Goal: Task Accomplishment & Management: Manage account settings

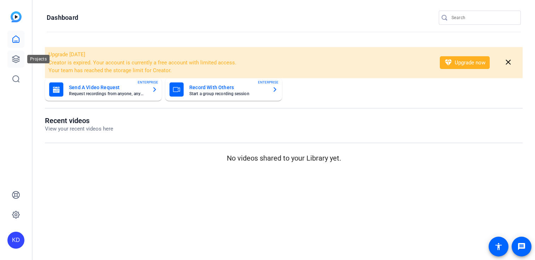
click at [18, 59] on icon at bounding box center [16, 59] width 8 height 8
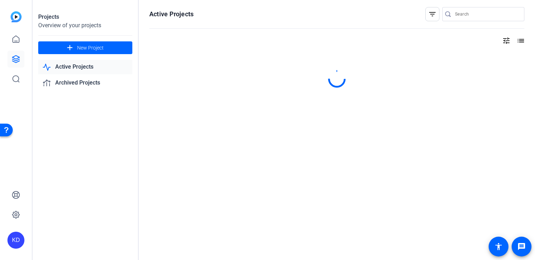
click at [454, 17] on div at bounding box center [448, 14] width 13 height 7
click at [466, 16] on input "Search" at bounding box center [487, 14] width 64 height 8
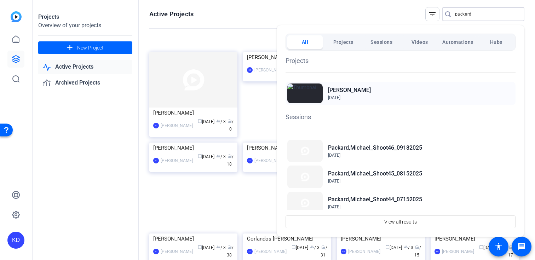
type input "packard"
click at [343, 86] on h2 "[PERSON_NAME]" at bounding box center [349, 90] width 43 height 8
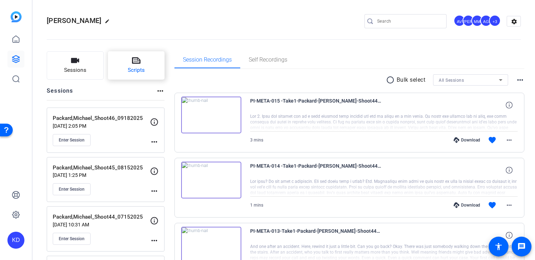
click at [155, 67] on button "Scripts" at bounding box center [136, 65] width 57 height 28
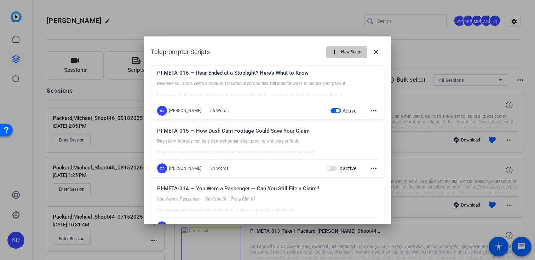
click at [337, 59] on span "button" at bounding box center [346, 52] width 40 height 17
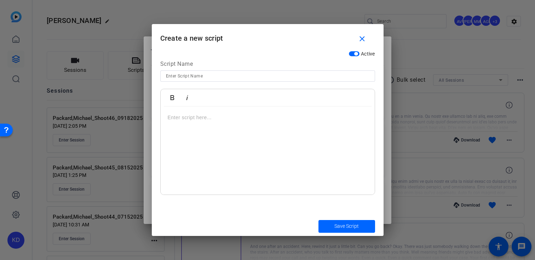
click at [242, 138] on div at bounding box center [268, 150] width 214 height 88
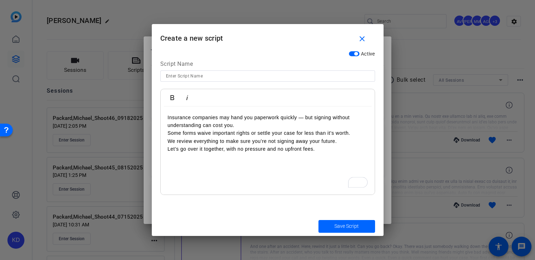
click at [276, 74] on input at bounding box center [267, 76] width 203 height 8
paste input "🎥 PI-META-017 — Don’t Sign Anything Without Talking to a Lawyer First"
type input "🎥 PI-META-017 — Don’t Sign Anything Without Talking to a Lawyer First"
click at [169, 135] on p "Insurance companies may hand you paperwork quickly — but signing without unders…" at bounding box center [268, 134] width 200 height 40
click at [169, 139] on p "Insurance companies may hand you paperwork quickly — but signing without unders…" at bounding box center [268, 134] width 200 height 40
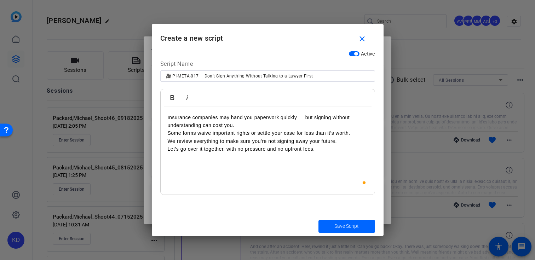
click at [169, 150] on p "Insurance companies may hand you paperwork quickly — but signing without unders…" at bounding box center [268, 134] width 200 height 40
click at [343, 226] on span "Save Script" at bounding box center [346, 225] width 24 height 7
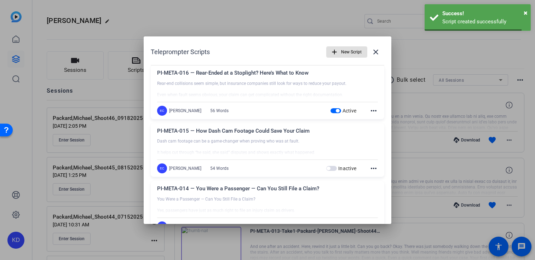
click at [348, 52] on span "New Script" at bounding box center [351, 51] width 21 height 13
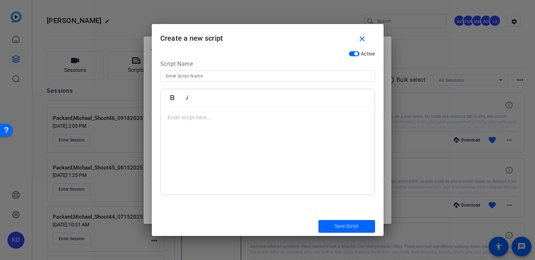
click at [281, 129] on div at bounding box center [268, 150] width 214 height 88
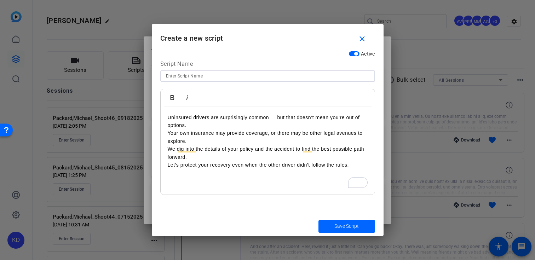
click at [281, 75] on input at bounding box center [267, 76] width 203 height 8
paste input "🎥 PI-META-018 — What If the At-Fault Driver Is Uninsured?"
type input "🎥 PI-META-018 — What If the At-Fault Driver Is Uninsured?"
drag, startPoint x: 168, startPoint y: 134, endPoint x: 168, endPoint y: 146, distance: 12.4
click at [168, 138] on p "Uninsured drivers are surprisingly common — but that doesn’t mean you’re out of…" at bounding box center [268, 142] width 200 height 56
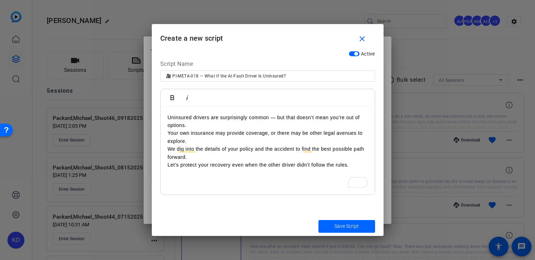
drag, startPoint x: 169, startPoint y: 151, endPoint x: 169, endPoint y: 161, distance: 9.5
click at [169, 152] on p "Uninsured drivers are surprisingly common — but that doesn’t mean you’re out of…" at bounding box center [268, 142] width 200 height 56
click at [169, 166] on p "Uninsured drivers are surprisingly common — but that doesn’t mean you’re out of…" at bounding box center [268, 142] width 200 height 56
click at [354, 225] on span "Save Script" at bounding box center [346, 225] width 24 height 7
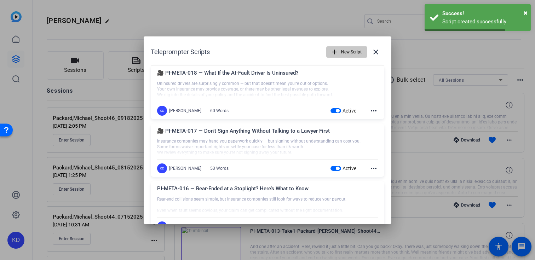
click at [329, 50] on span "button" at bounding box center [346, 52] width 40 height 17
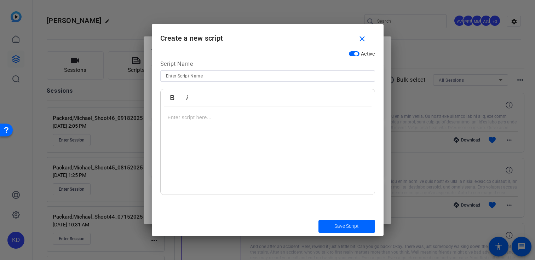
click at [266, 77] on input at bounding box center [267, 76] width 203 height 8
paste input "🎥 PI-META-019 — What Is Pain and Suffering — and Can You Claim It?"
type input "🎥 PI-META-019 — What Is Pain and Suffering — and Can You Claim It?"
click at [231, 125] on div at bounding box center [268, 150] width 214 height 88
click at [210, 121] on p "To enrich screen reader interactions, please activate Accessibility in Grammarl…" at bounding box center [268, 118] width 200 height 8
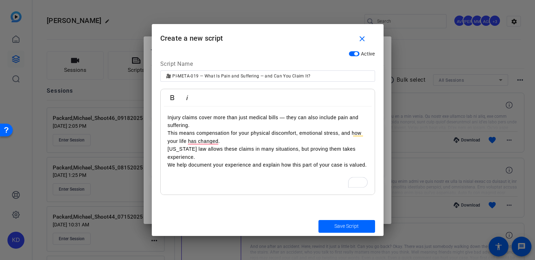
click at [170, 135] on p "Injury claims cover more than just medical bills — they can also include pain a…" at bounding box center [268, 142] width 200 height 56
click at [169, 147] on p "Injury claims cover more than just medical bills — they can also include pain a…" at bounding box center [268, 142] width 200 height 56
click at [170, 164] on p "Injury claims cover more than just medical bills — they can also include pain a…" at bounding box center [268, 142] width 200 height 56
click at [328, 236] on div at bounding box center [267, 130] width 535 height 260
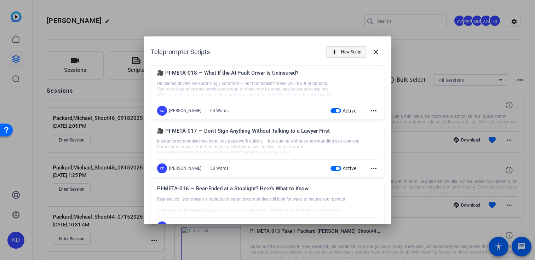
click at [347, 52] on span "New Script" at bounding box center [351, 51] width 21 height 13
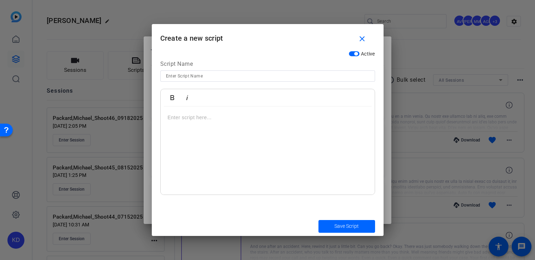
click at [281, 130] on div at bounding box center [268, 150] width 214 height 88
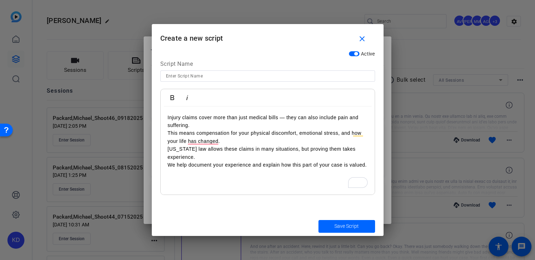
click at [261, 73] on input at bounding box center [267, 76] width 203 height 8
paste input "🎥 PI-META-019 — What Is Pain and Suffering — and Can You Claim It?"
type input "🎥 PI-META-019 — What Is Pain and Suffering — and Can You Claim It?"
click at [169, 133] on p "Injury claims cover more than just medical bills — they can also include pain a…" at bounding box center [268, 142] width 200 height 56
click at [169, 148] on p "Injury claims cover more than just medical bills — they can also include pain a…" at bounding box center [268, 142] width 200 height 56
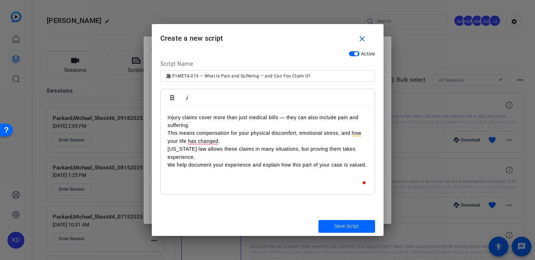
click at [169, 164] on p "Injury claims cover more than just medical bills — they can also include pain a…" at bounding box center [268, 142] width 200 height 56
click at [342, 222] on span "submit" at bounding box center [346, 226] width 57 height 17
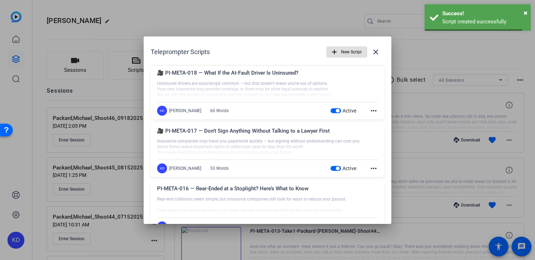
click at [345, 50] on span "New Script" at bounding box center [351, 51] width 21 height 13
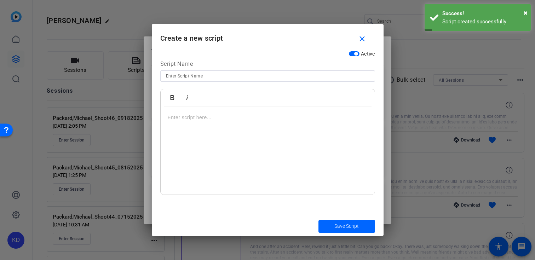
click at [231, 72] on input at bounding box center [267, 76] width 203 height 8
paste input "🎥 PI-META-020 — Why You Need to Document Everything After a Crash"
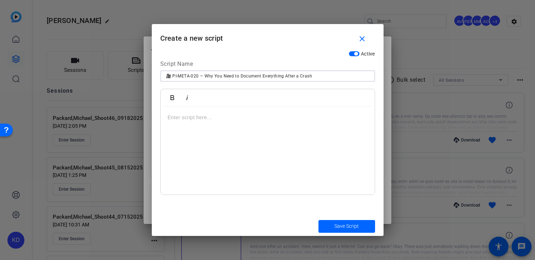
type input "🎥 PI-META-020 — Why You Need to Document Everything After a Crash"
click at [209, 129] on div at bounding box center [268, 150] width 214 height 88
click at [205, 135] on div "To enrich screen reader interactions, please activate Accessibility in Grammarl…" at bounding box center [268, 150] width 214 height 88
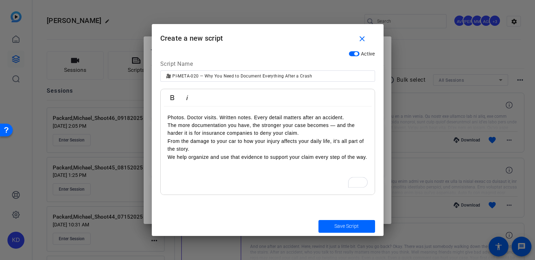
click at [168, 124] on p "Photos. Doctor visits. Written notes. Every detail matters after an accident. T…" at bounding box center [268, 137] width 200 height 47
click at [168, 142] on p "Photos. Doctor visits. Written notes. Every detail matters after an accident. T…" at bounding box center [268, 137] width 200 height 47
click at [169, 157] on p "Photos. Doctor visits. Written notes. Every detail matters after an accident. T…" at bounding box center [268, 137] width 200 height 47
click at [323, 225] on span "submit" at bounding box center [346, 226] width 57 height 17
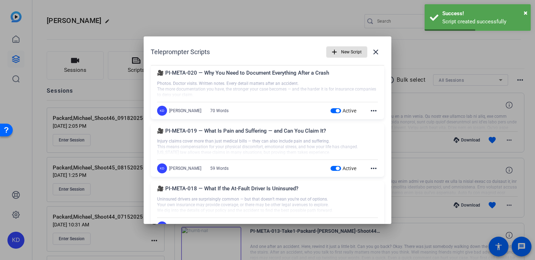
click at [340, 48] on span "button" at bounding box center [346, 52] width 40 height 17
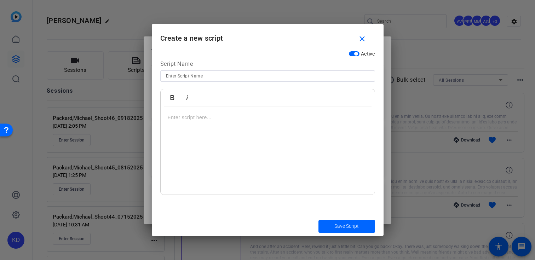
click at [260, 79] on input at bounding box center [267, 76] width 203 height 8
paste input "🎥 PI-META-021 — Why Saying “I’m Okay” Can Hurt Your Case"
type input "🎥 PI-META-021 — Why Saying “I’m Okay” Can Hurt Your Case"
click at [238, 131] on div at bounding box center [268, 150] width 214 height 88
click at [197, 127] on div "To enrich screen reader interactions, please activate Accessibility in Grammarl…" at bounding box center [268, 150] width 214 height 88
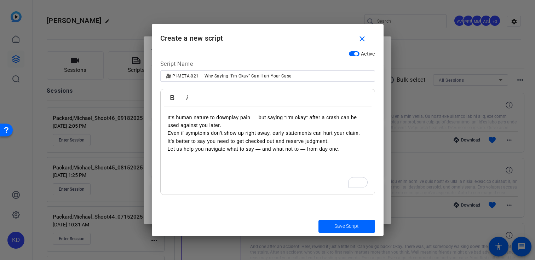
click at [169, 130] on p "It’s human nature to downplay pain — but saying “I’m okay” after a crash can be…" at bounding box center [268, 134] width 200 height 40
click at [170, 141] on p "It’s human nature to downplay pain — but saying “I’m okay” after a crash can be…" at bounding box center [268, 134] width 200 height 40
click at [170, 149] on p "It’s human nature to downplay pain — but saying “I’m okay” after a crash can be…" at bounding box center [268, 134] width 200 height 40
click at [325, 229] on span "submit" at bounding box center [346, 226] width 57 height 17
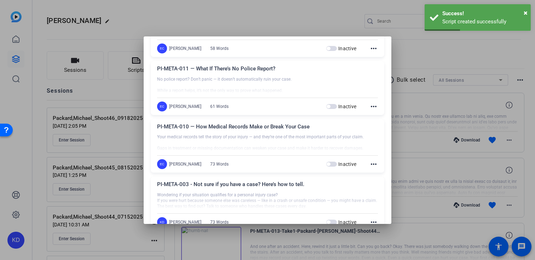
scroll to position [586, 0]
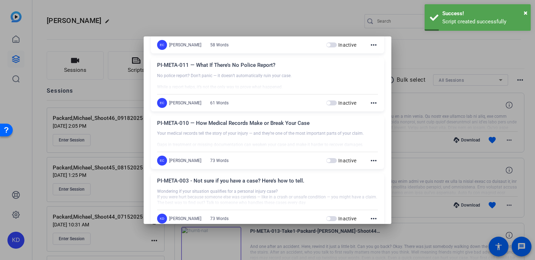
click at [324, 14] on div at bounding box center [267, 130] width 535 height 260
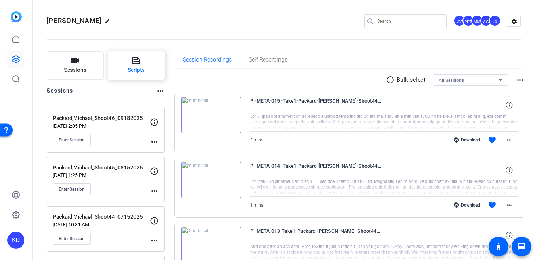
click at [141, 71] on span "Scripts" at bounding box center [136, 70] width 17 height 8
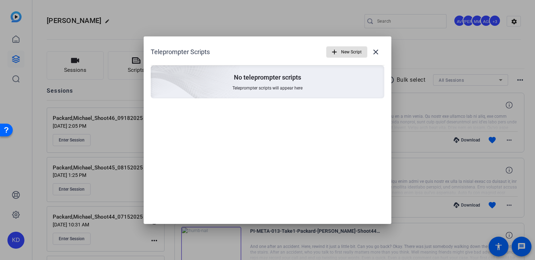
click at [316, 51] on div "Teleprompter Scripts add New Script close" at bounding box center [267, 52] width 233 height 17
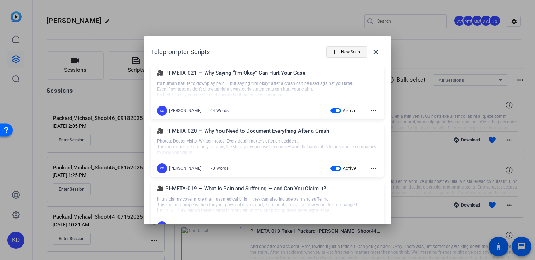
click at [334, 52] on mat-icon "add" at bounding box center [334, 52] width 8 height 8
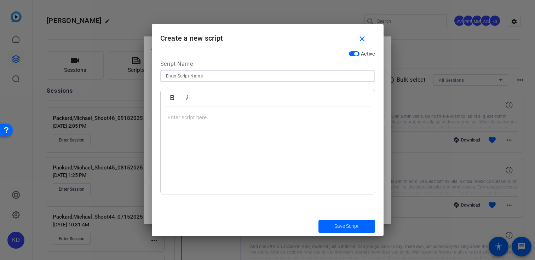
click at [278, 77] on input at bounding box center [267, 76] width 203 height 8
paste input "PI-SMVID-141 Workplace safety violations as evidence of negligence.docx"
type input "PI-SMVID-141 Workplace safety violations as evidence of negligence.docx"
click at [251, 127] on div "To enrich screen reader interactions, please activate Accessibility in Grammarl…" at bounding box center [268, 150] width 214 height 88
click at [227, 152] on div "To enrich screen reader interactions, please activate Accessibility in Grammarl…" at bounding box center [268, 150] width 214 height 88
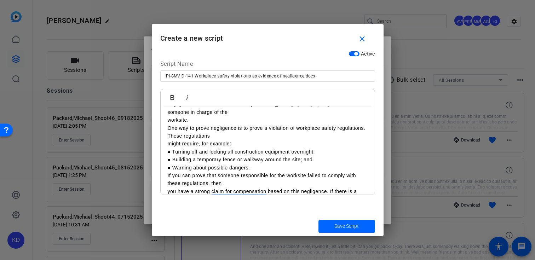
scroll to position [0, 0]
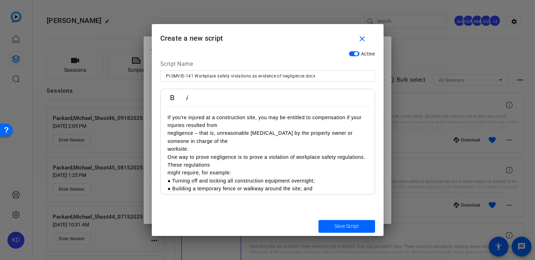
click at [171, 179] on p "● Turning off and locking all construction equipment overnight;" at bounding box center [268, 181] width 200 height 8
click at [170, 189] on p "● Building a temporary fence or walkway around the site; and" at bounding box center [268, 189] width 200 height 8
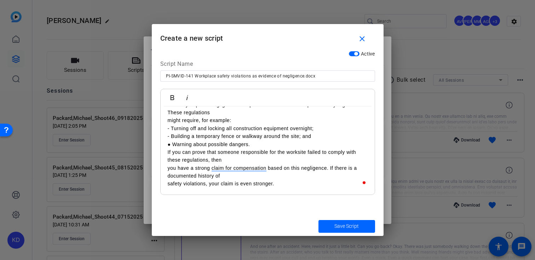
click at [170, 144] on p "● Warning about possible dangers." at bounding box center [268, 144] width 200 height 8
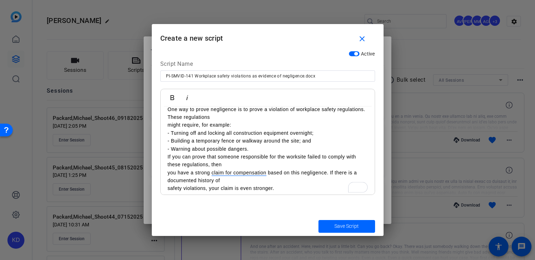
click at [168, 186] on p "safety violations, your claim is even stronger." at bounding box center [268, 188] width 200 height 8
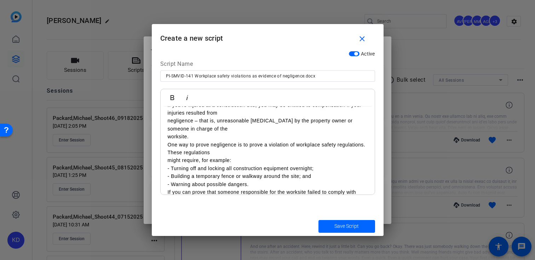
scroll to position [0, 0]
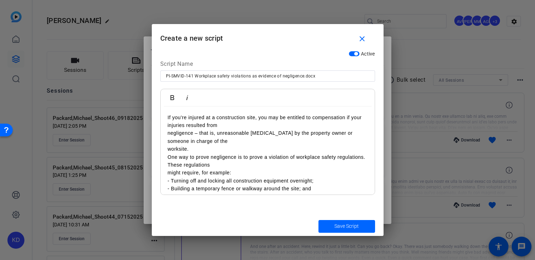
click at [163, 151] on div "If you’re injured at a construction site, you may be entitled to compensation i…" at bounding box center [268, 172] width 214 height 133
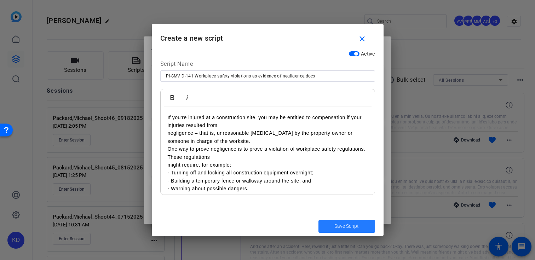
click at [326, 223] on span "submit" at bounding box center [346, 226] width 57 height 17
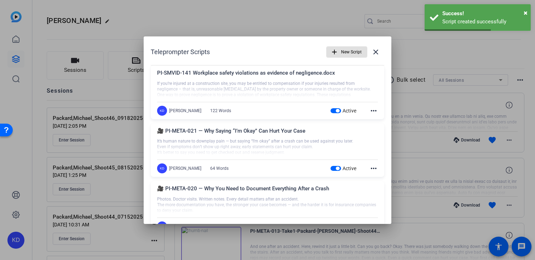
click at [338, 44] on span "button" at bounding box center [346, 52] width 40 height 17
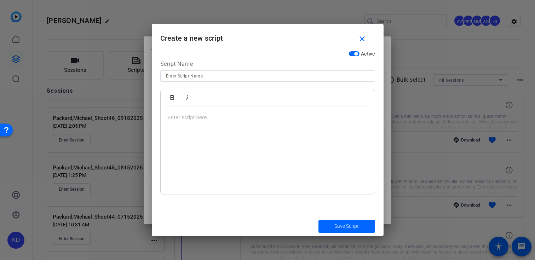
click at [243, 120] on p at bounding box center [268, 118] width 200 height 8
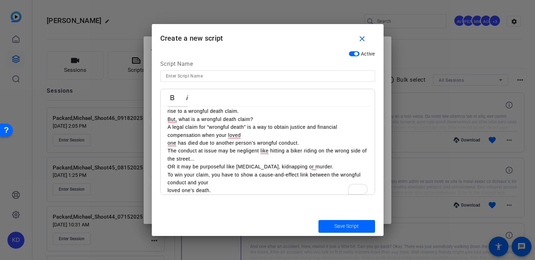
scroll to position [22, 0]
click at [259, 72] on input at bounding box center [267, 76] width 203 height 8
paste input "PI-SMVID-112 What is a wrongful death claim_.docx"
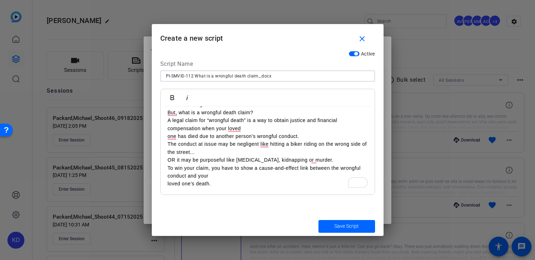
scroll to position [0, 0]
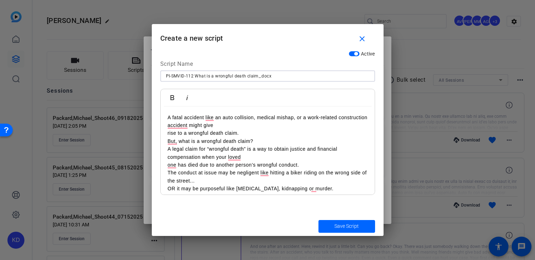
type input "PI-SMVID-112 What is a wrongful death claim_.docx"
click at [165, 134] on div "A fatal accident like an auto collision, medical mishap, or a work-related cons…" at bounding box center [268, 164] width 214 height 117
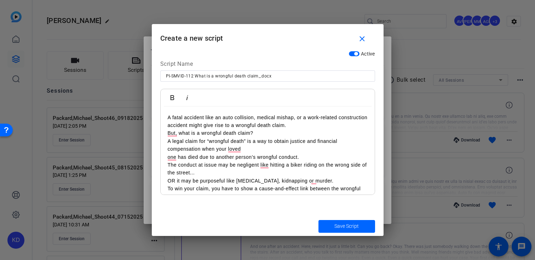
click at [164, 163] on div "A fatal accident like an auto collision, medical mishap, or a work-related cons…" at bounding box center [268, 160] width 214 height 109
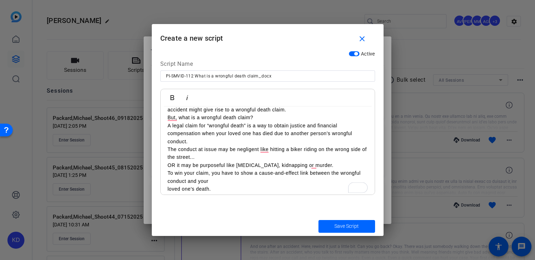
scroll to position [21, 0]
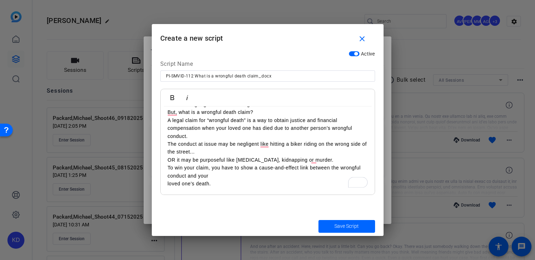
click at [162, 184] on div "A fatal accident like an auto collision, medical mishap, or a work-related cons…" at bounding box center [268, 140] width 214 height 109
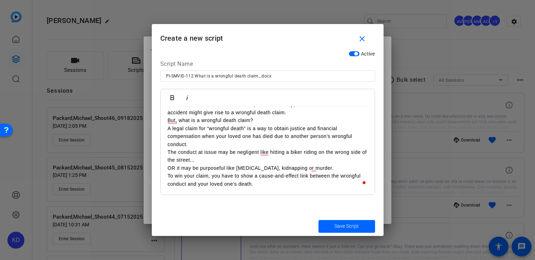
scroll to position [0, 0]
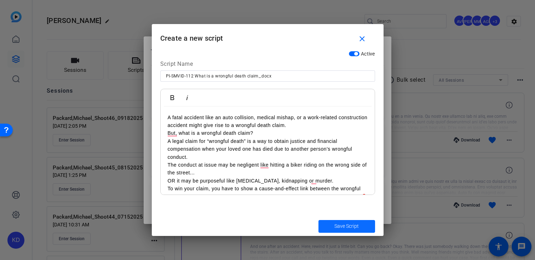
click at [327, 226] on span "submit" at bounding box center [346, 226] width 57 height 17
